Goal: Information Seeking & Learning: Find specific fact

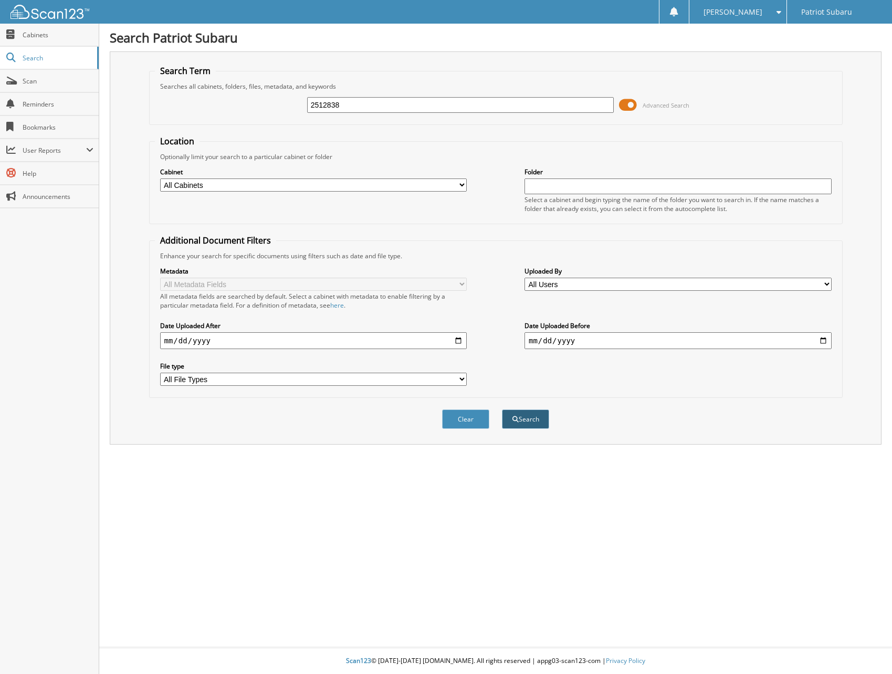
type input "2512838"
click at [530, 418] on button "Search" at bounding box center [525, 419] width 47 height 19
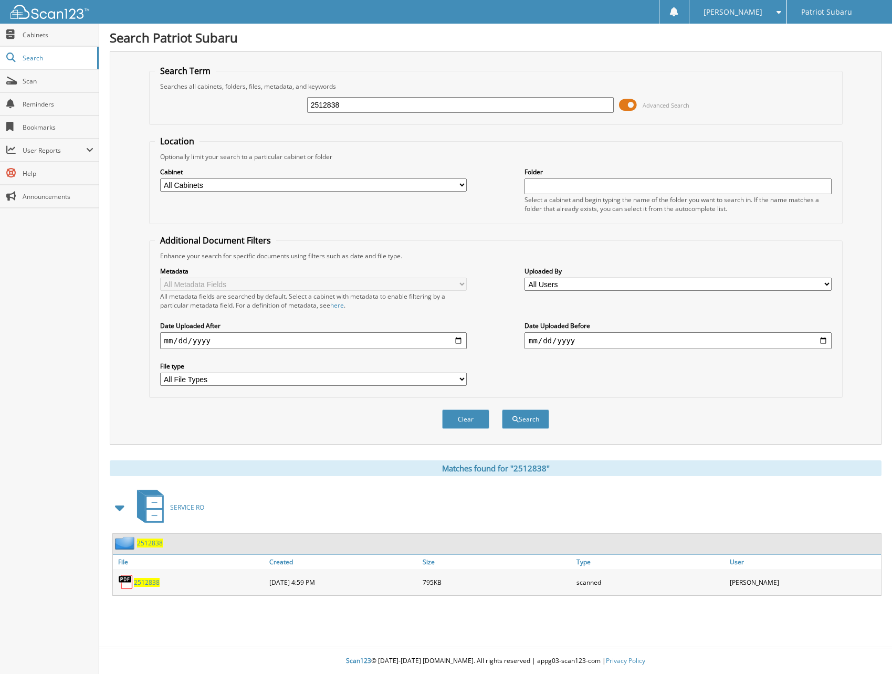
click at [147, 583] on span "2512838" at bounding box center [147, 582] width 26 height 9
click at [140, 583] on span "2512838" at bounding box center [147, 582] width 26 height 9
click at [127, 580] on img at bounding box center [126, 583] width 16 height 16
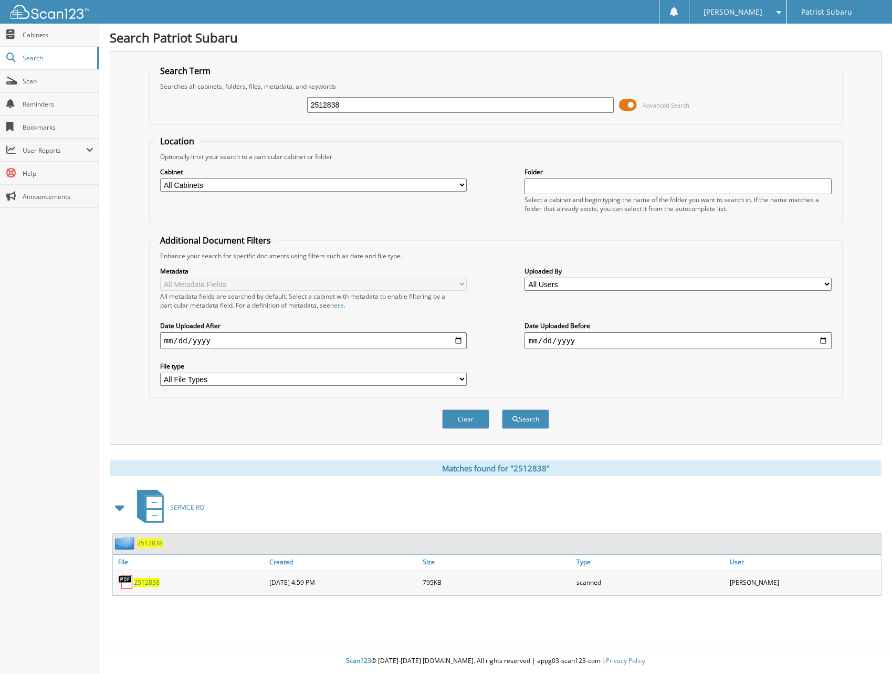
click at [127, 580] on img at bounding box center [126, 583] width 16 height 16
click at [143, 585] on span "2512838" at bounding box center [147, 582] width 26 height 9
click at [128, 580] on img at bounding box center [126, 583] width 16 height 16
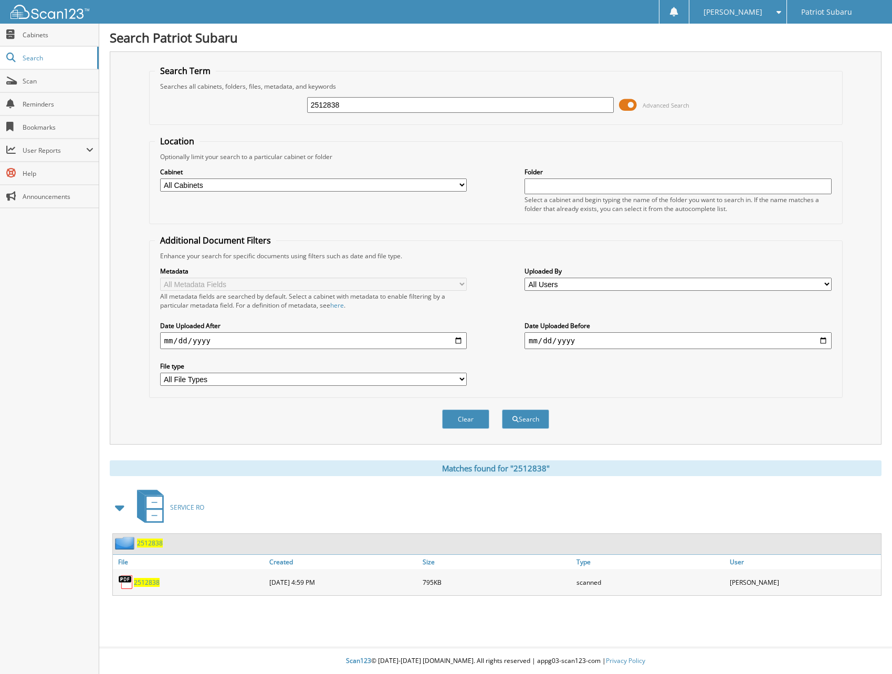
drag, startPoint x: 352, startPoint y: 101, endPoint x: 184, endPoint y: 104, distance: 168.6
click at [184, 104] on div "2512838 Advanced Search" at bounding box center [496, 105] width 682 height 28
type input "2512964"
click at [541, 422] on button "Search" at bounding box center [525, 419] width 47 height 19
click at [149, 584] on span "2512964" at bounding box center [147, 582] width 26 height 9
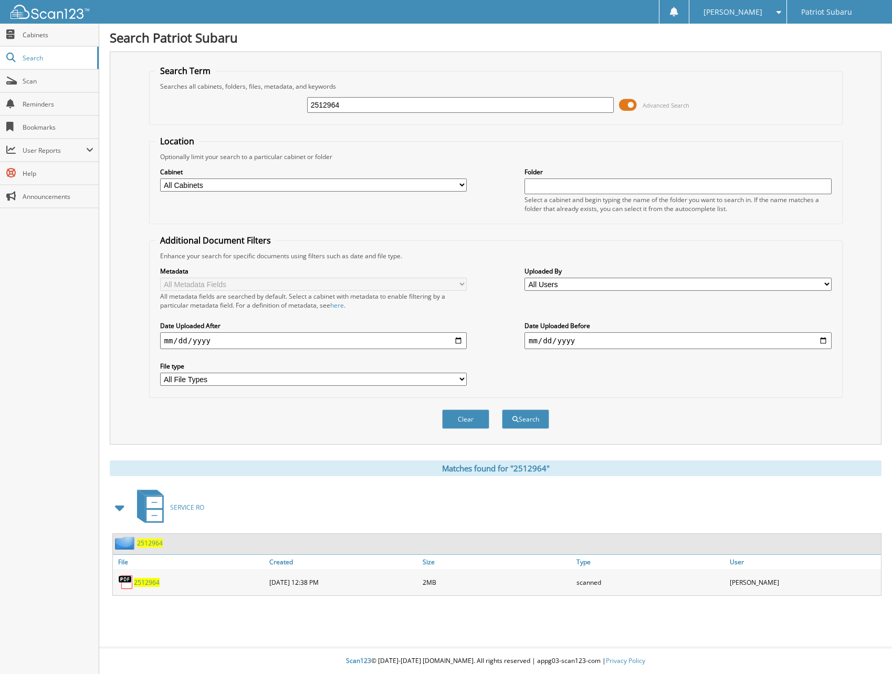
click at [149, 584] on span "2512964" at bounding box center [147, 582] width 26 height 9
click at [149, 579] on span "2512964" at bounding box center [147, 582] width 26 height 9
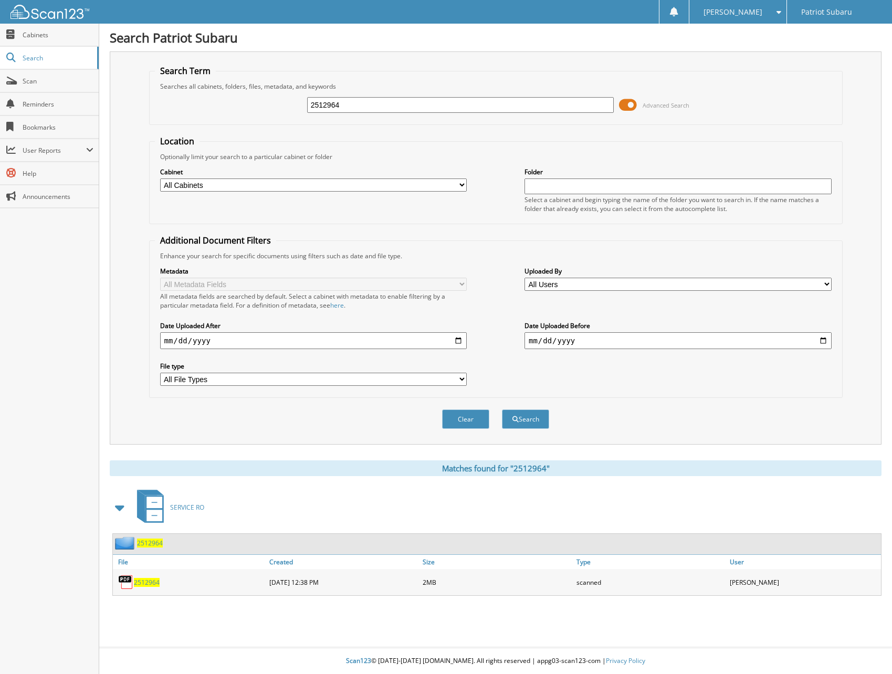
click at [128, 583] on img at bounding box center [126, 583] width 16 height 16
click at [143, 585] on span "2512964" at bounding box center [147, 582] width 26 height 9
click at [342, 107] on input "2512964" at bounding box center [460, 105] width 307 height 16
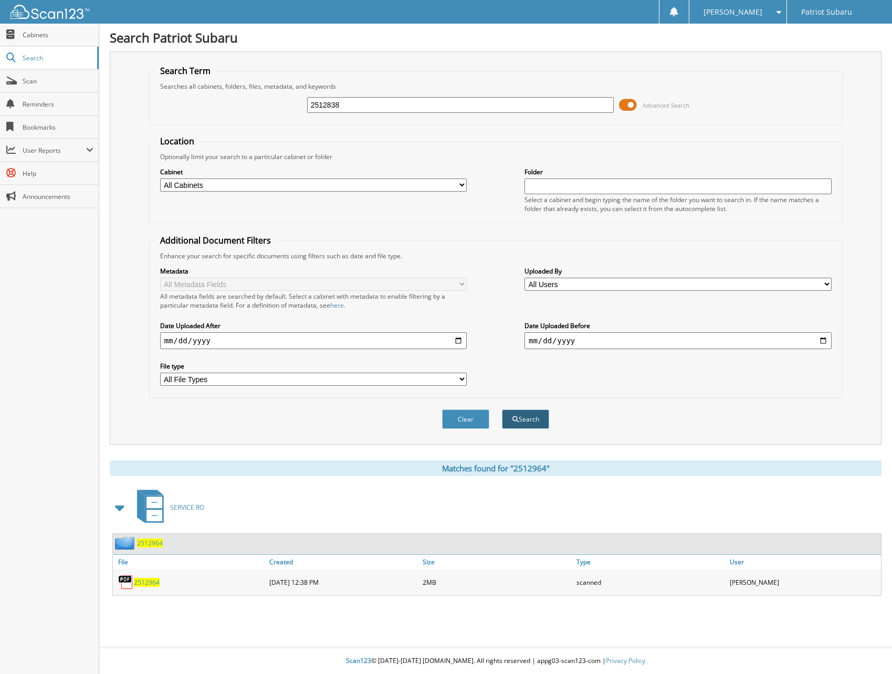
type input "2512838"
click at [523, 414] on button "Search" at bounding box center [525, 419] width 47 height 19
click at [150, 582] on span "2512838" at bounding box center [147, 582] width 26 height 9
click at [147, 585] on span "2512838" at bounding box center [147, 582] width 26 height 9
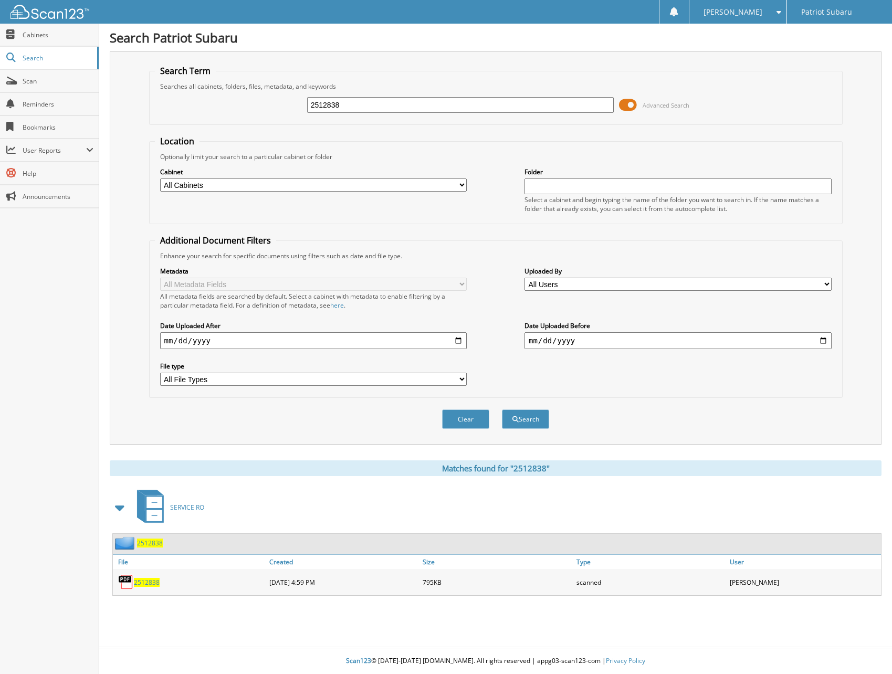
click at [147, 585] on span "2512838" at bounding box center [147, 582] width 26 height 9
